Goal: Information Seeking & Learning: Learn about a topic

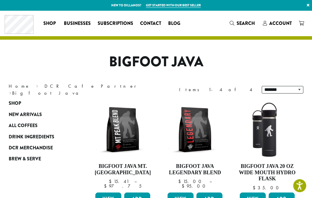
click at [16, 138] on span "Drink Ingredients" at bounding box center [32, 136] width 46 height 7
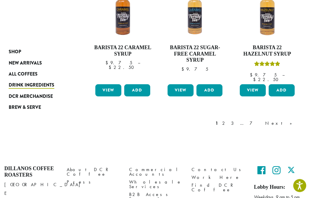
scroll to position [498, 0]
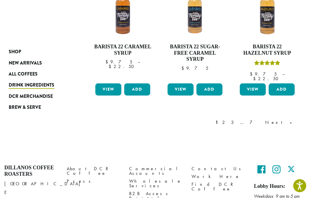
click at [228, 119] on link "2" at bounding box center [224, 122] width 7 height 7
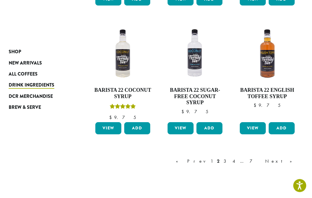
scroll to position [491, 0]
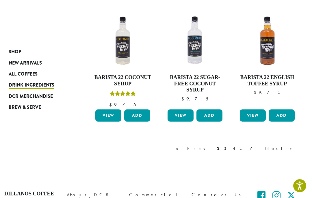
click at [230, 145] on link "3" at bounding box center [225, 148] width 7 height 7
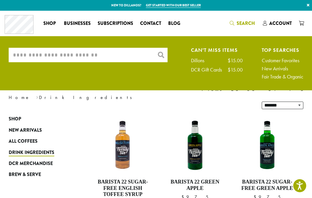
click at [24, 59] on input "What are you searching for?" at bounding box center [88, 55] width 159 height 14
click at [14, 55] on input "*******" at bounding box center [88, 55] width 159 height 14
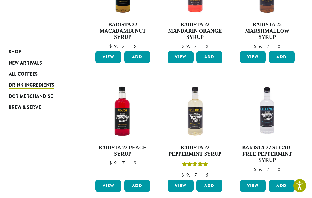
scroll to position [411, 0]
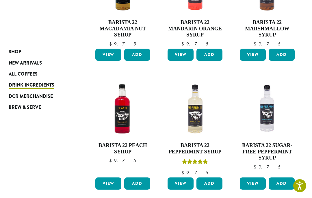
type input "*********"
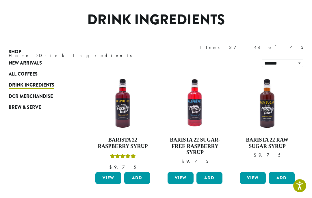
scroll to position [35, 0]
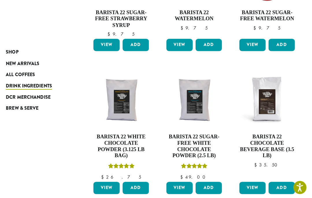
scroll to position [414, 0]
click at [254, 180] on link "View" at bounding box center [253, 186] width 26 height 12
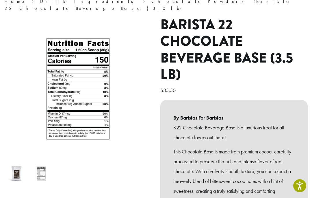
scroll to position [57, 0]
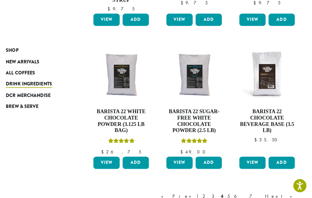
scroll to position [439, 3]
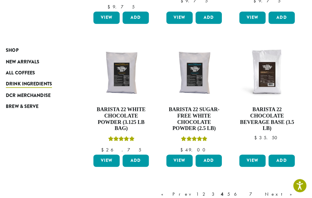
click at [288, 190] on link "Next »" at bounding box center [280, 193] width 33 height 7
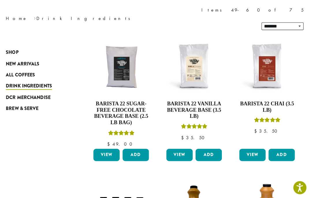
scroll to position [79, 0]
click at [104, 147] on link "View" at bounding box center [108, 153] width 26 height 12
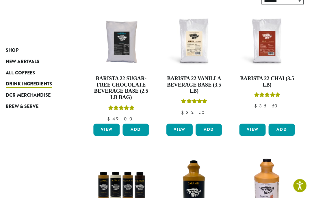
scroll to position [104, 3]
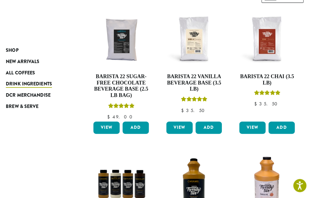
scroll to position [437, 0]
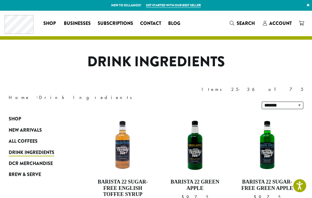
scroll to position [516, 0]
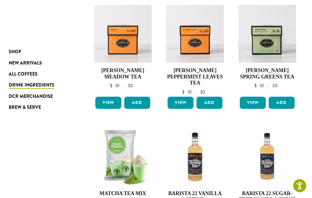
scroll to position [35, 0]
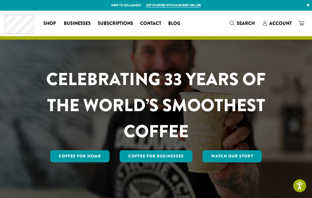
click at [153, 27] on link "Contact" at bounding box center [151, 23] width 28 height 9
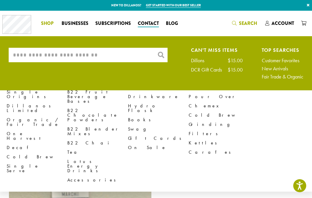
click at [17, 53] on input "What are you searching for?" at bounding box center [88, 55] width 159 height 14
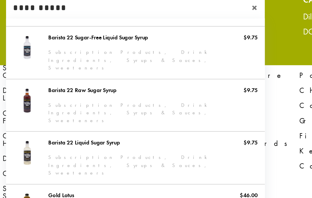
scroll to position [50, 0]
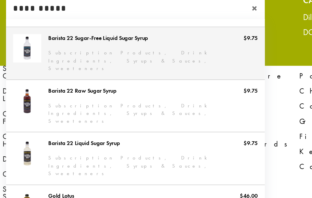
type input "**********"
click at [86, 24] on link "Barista 22 Sugar-Free Liquid Sugar Syrup" at bounding box center [88, 32] width 159 height 32
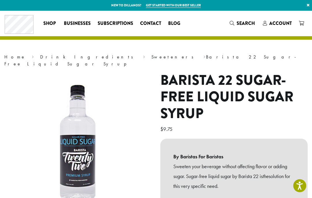
click at [49, 27] on span "Shop" at bounding box center [49, 23] width 12 height 7
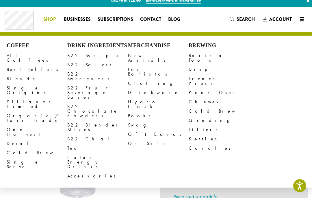
scroll to position [4, 0]
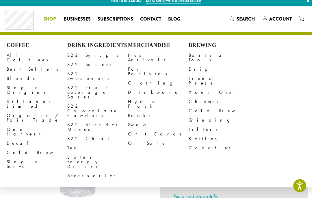
click at [84, 53] on link "B22 Syrups" at bounding box center [97, 55] width 61 height 9
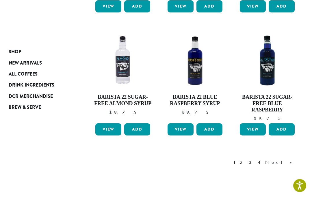
scroll to position [466, 0]
click at [295, 159] on link "Next »" at bounding box center [280, 162] width 33 height 7
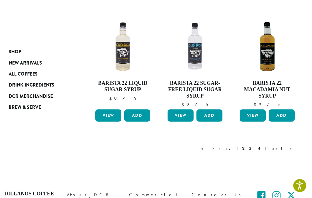
scroll to position [463, 0]
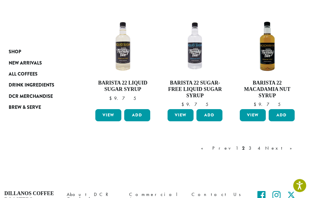
click at [293, 148] on link "Next »" at bounding box center [280, 148] width 33 height 7
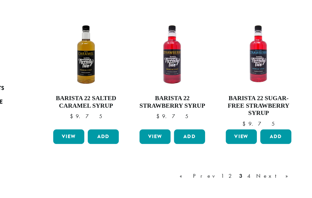
scroll to position [485, 0]
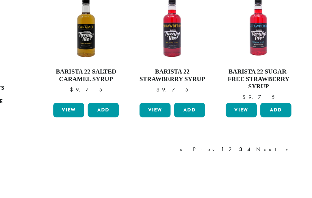
click at [264, 133] on link "Next »" at bounding box center [280, 136] width 33 height 7
